Goal: Task Accomplishment & Management: Manage account settings

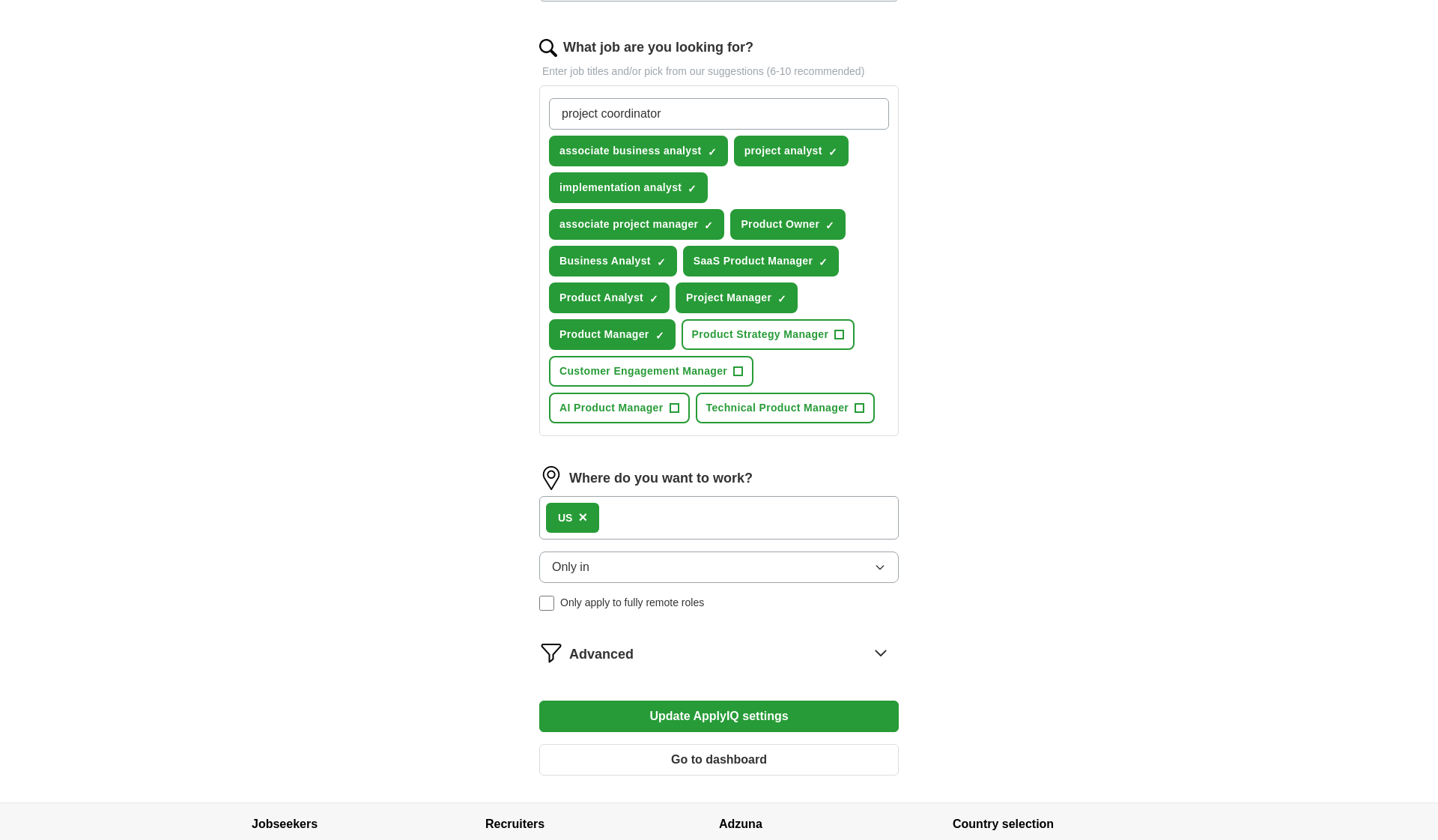
scroll to position [468, 0]
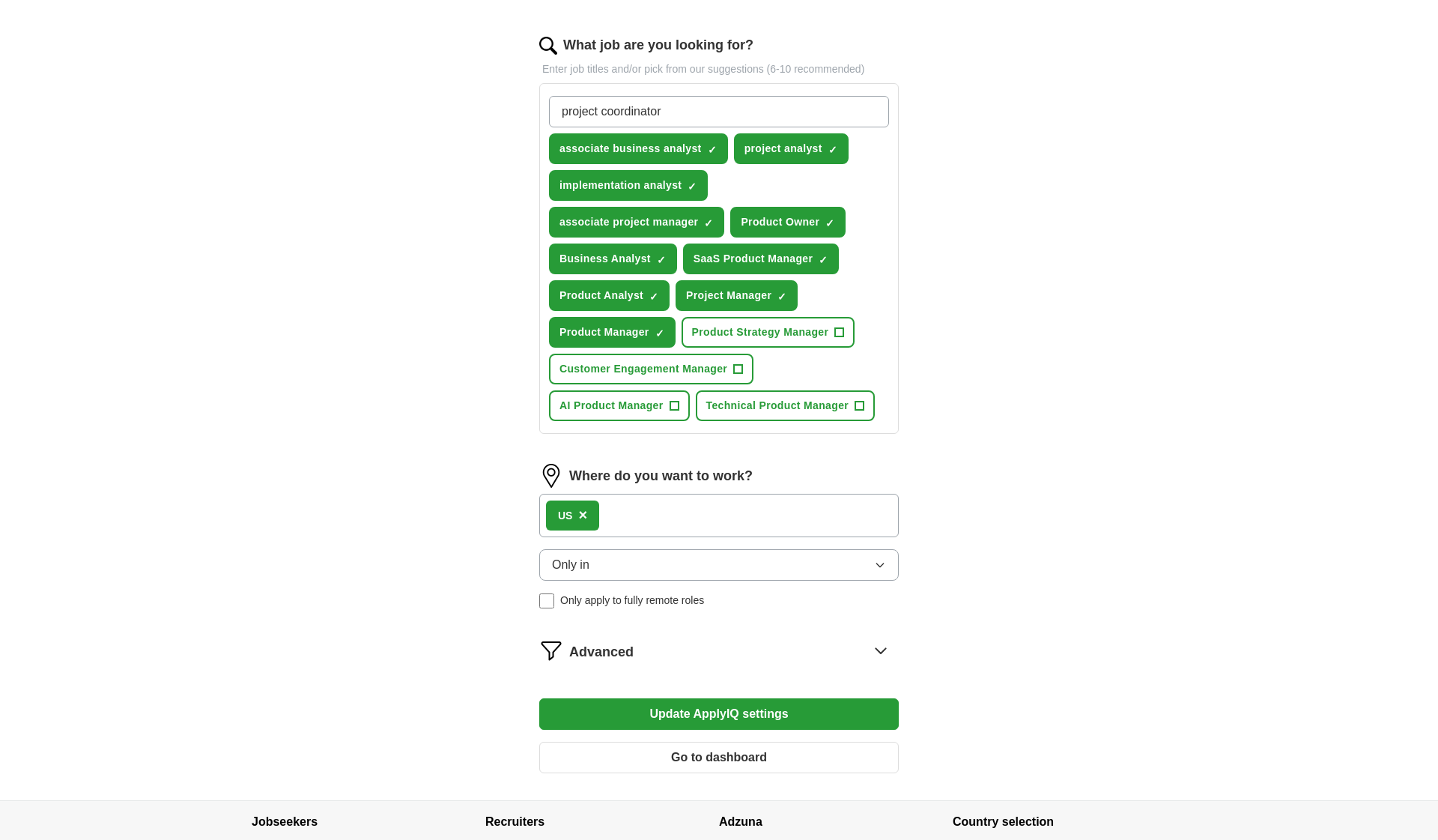
type input "project coordinator"
click at [673, 713] on button "Update ApplyIQ settings" at bounding box center [719, 714] width 360 height 32
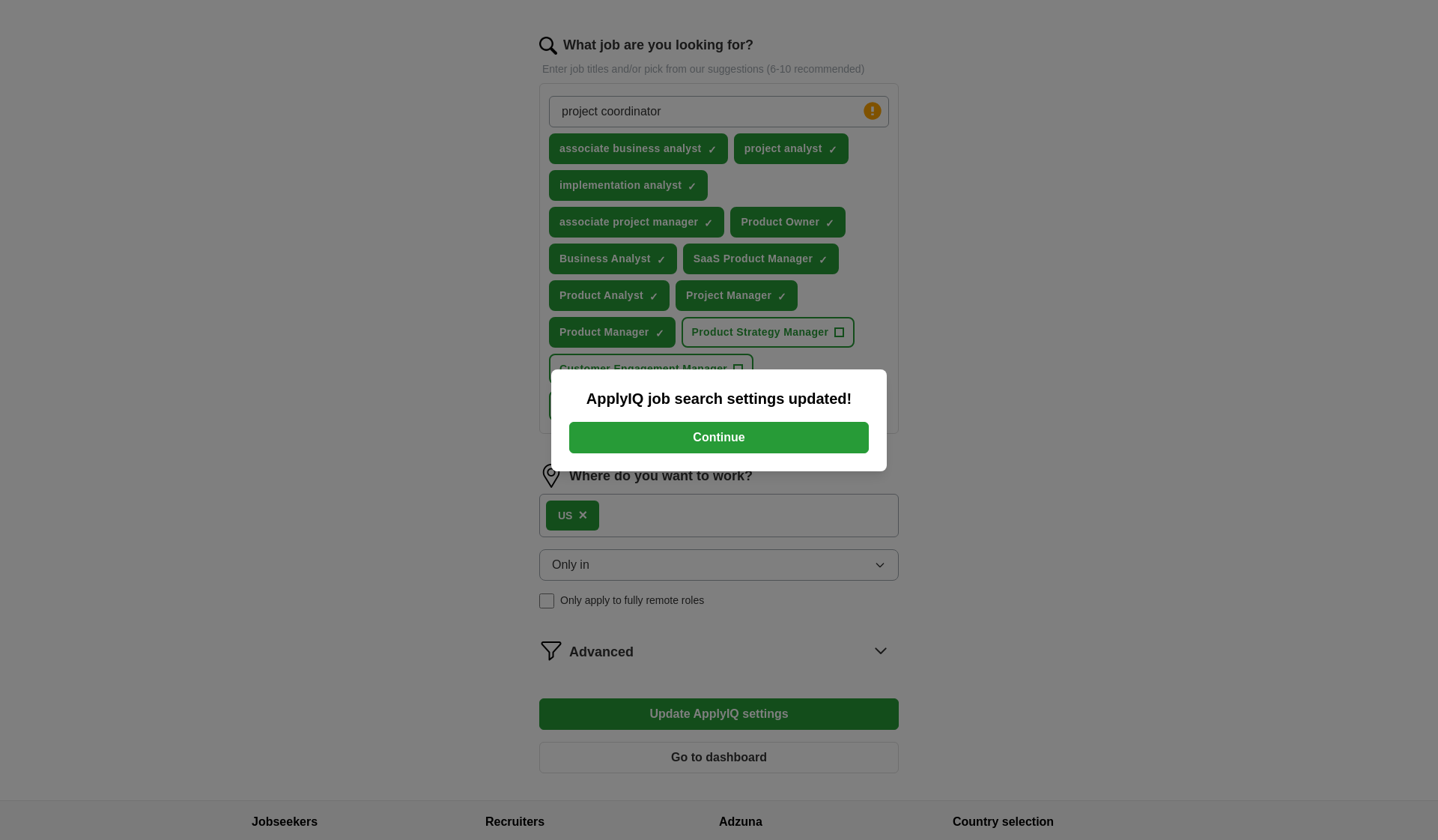
click at [757, 435] on button "Continue" at bounding box center [719, 438] width 299 height 32
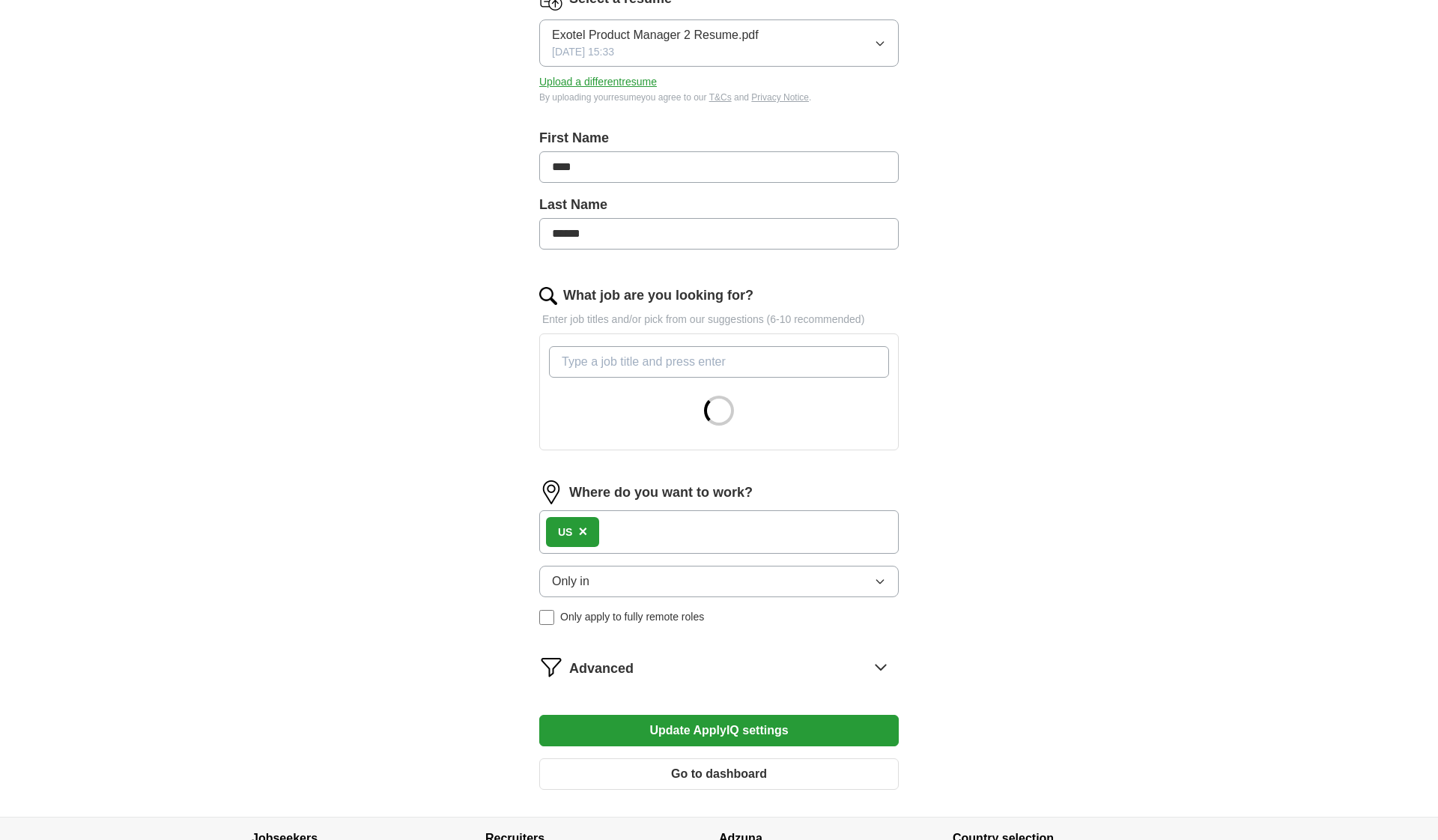
scroll to position [346, 0]
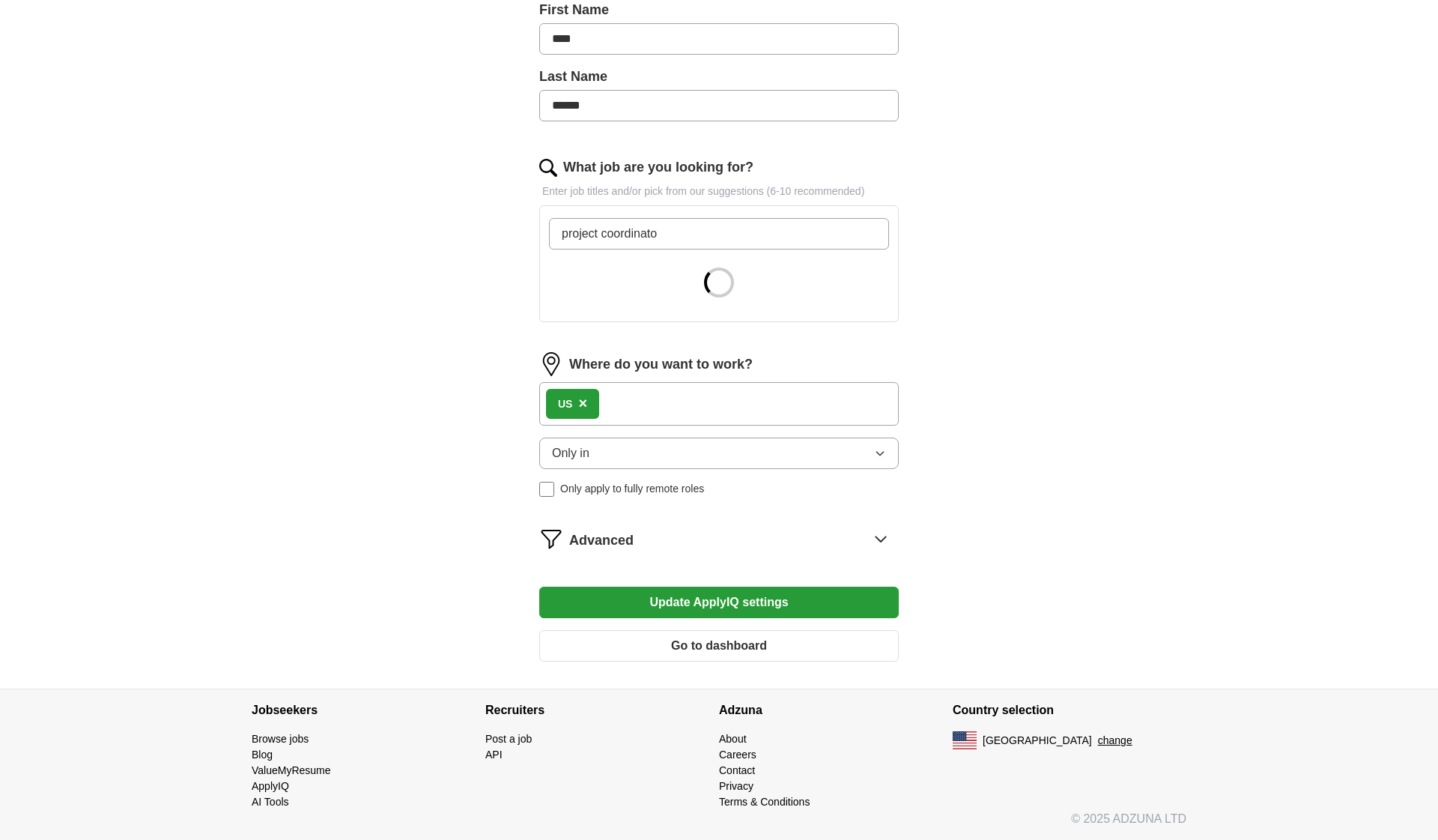
type input "project coordinator"
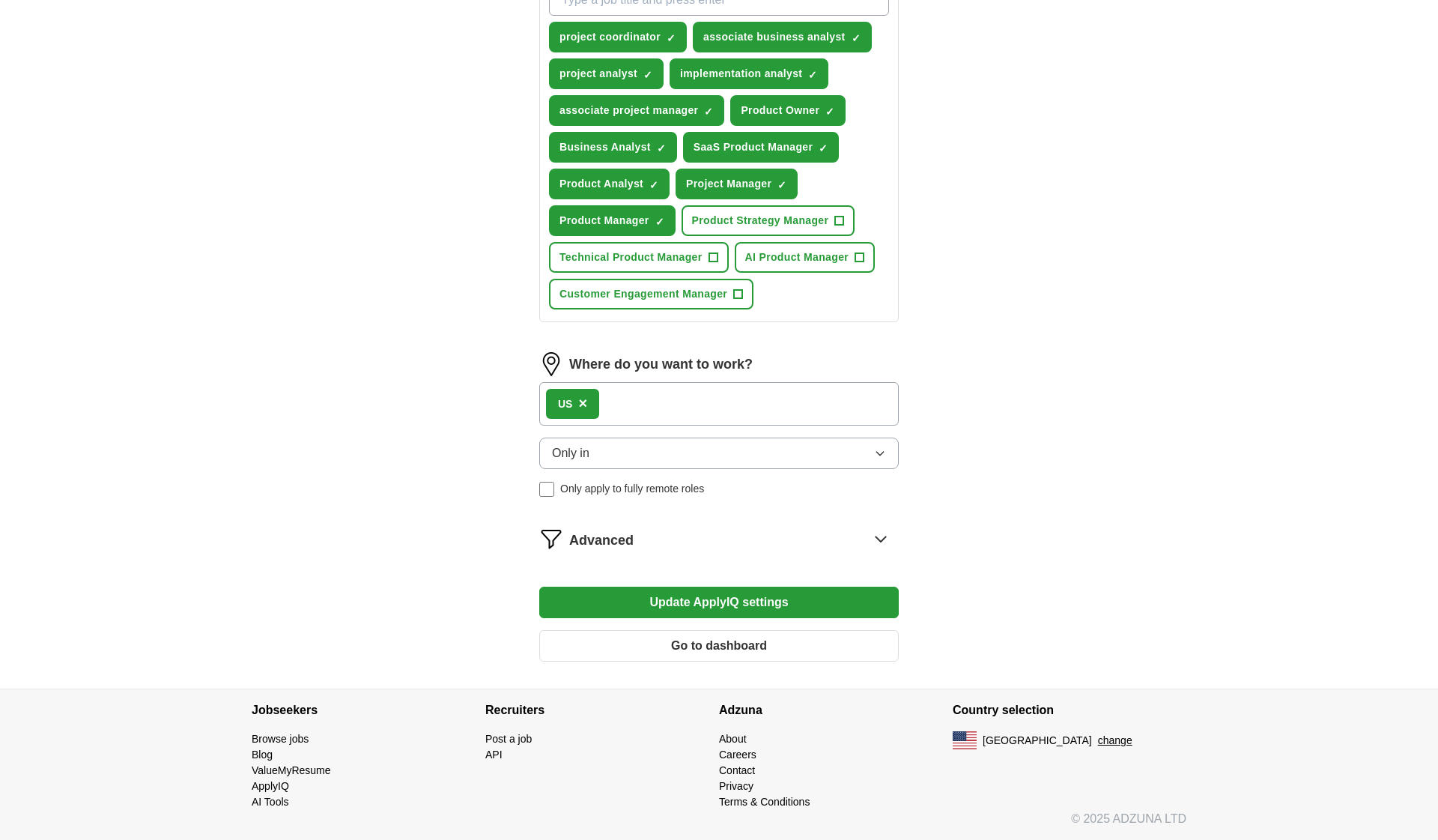
scroll to position [580, 0]
click at [743, 594] on form "Select a resume Exotel Product Manager 2 Resume.pdf [DATE] 15:33 Upload a diffe…" at bounding box center [719, 148] width 360 height 1049
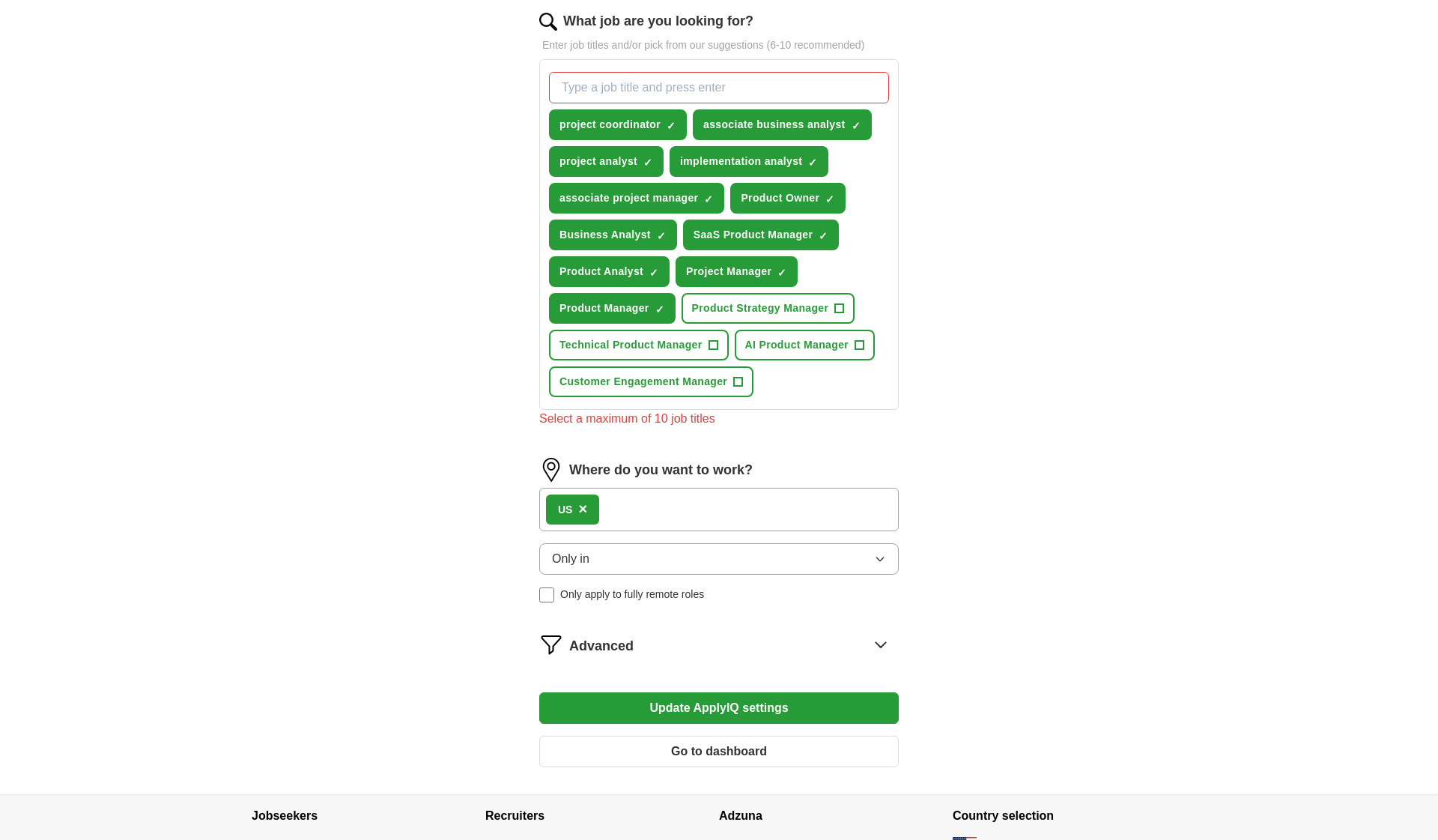
scroll to position [460, 0]
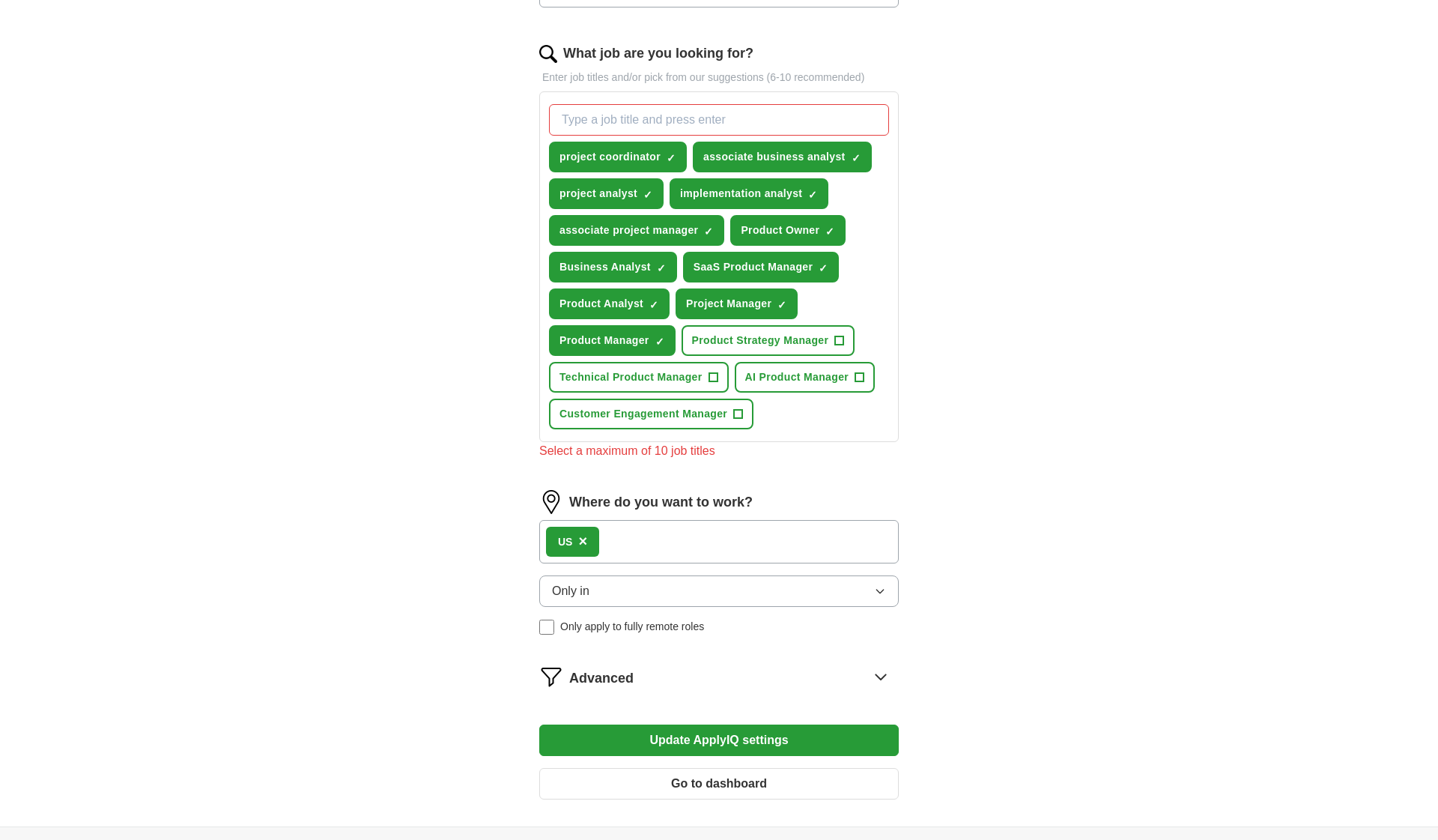
click at [0, 0] on span "×" at bounding box center [0, 0] width 0 height 0
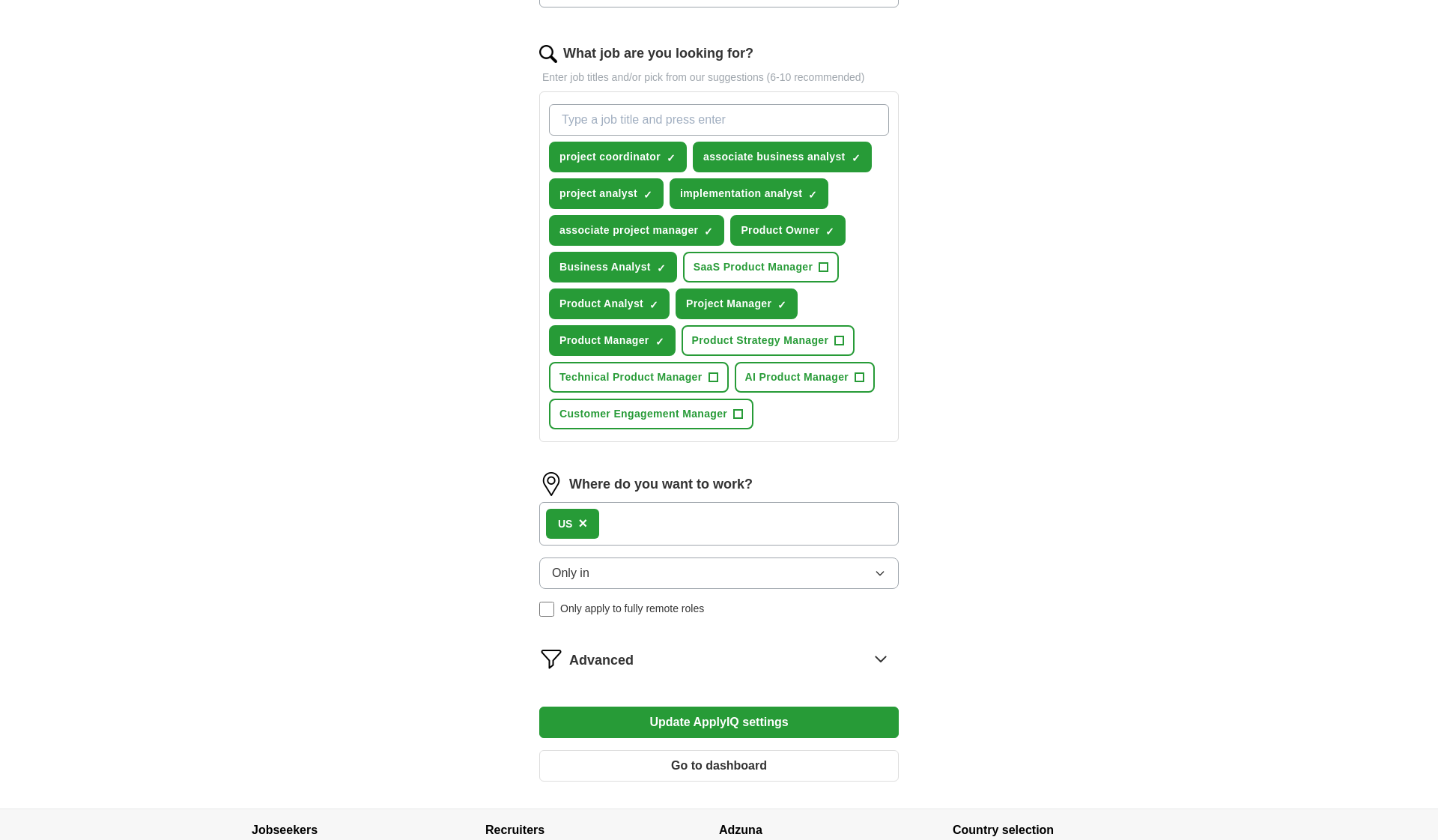
click at [710, 715] on button "Update ApplyIQ settings" at bounding box center [719, 722] width 360 height 32
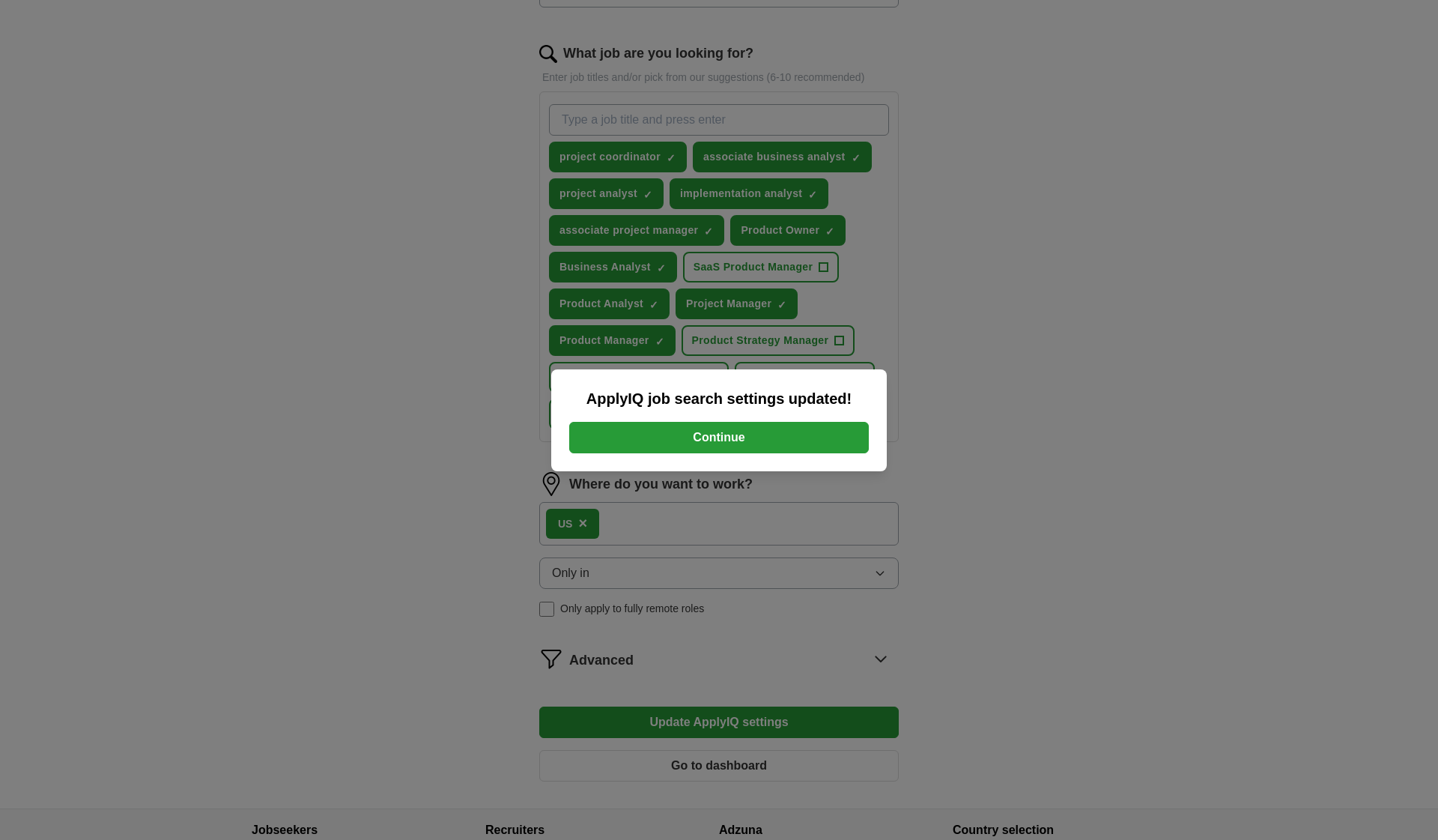
click at [752, 440] on button "Continue" at bounding box center [719, 438] width 299 height 32
